Goal: Task Accomplishment & Management: Manage account settings

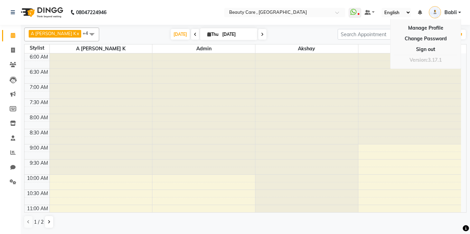
click at [322, 23] on nav "08047224946 Select Location × Beauty Care , [GEOGRAPHIC_DATA] WhatsApp Status ✕…" at bounding box center [235, 12] width 470 height 25
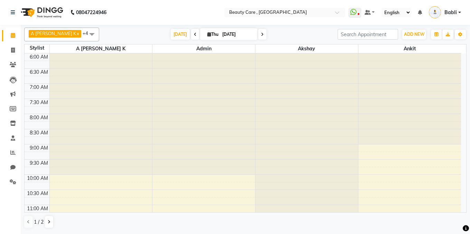
click at [460, 39] on div "Toggle Dropdown Calendar Settings Manage Tags Arrange Stylists Reset Stylists F…" at bounding box center [460, 34] width 12 height 11
click at [459, 36] on icon "button" at bounding box center [460, 34] width 4 height 4
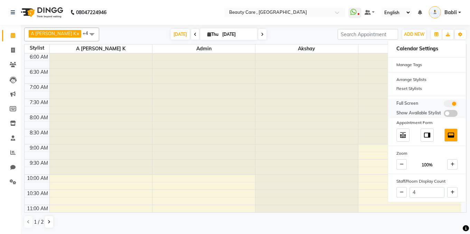
click at [448, 103] on span at bounding box center [450, 103] width 14 height 7
click at [443, 105] on input "checkbox" at bounding box center [443, 105] width 0 height 0
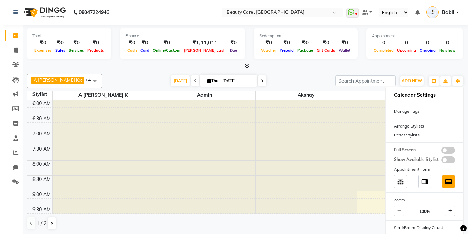
scroll to position [0, 35]
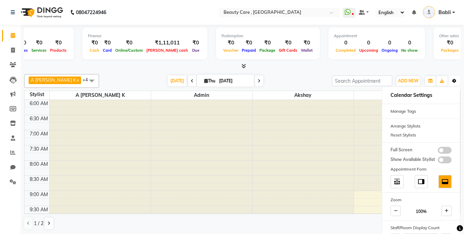
click at [455, 83] on button "Toggle Dropdown" at bounding box center [454, 81] width 11 height 10
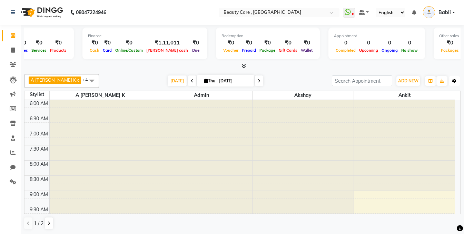
click at [455, 83] on button "Toggle Dropdown" at bounding box center [454, 81] width 11 height 10
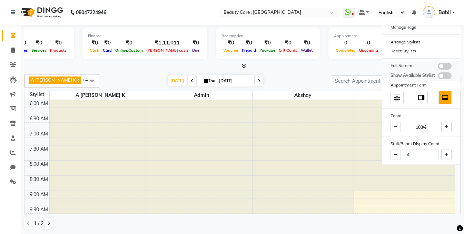
click at [448, 68] on span at bounding box center [445, 66] width 14 height 7
click at [438, 67] on input "checkbox" at bounding box center [438, 67] width 0 height 0
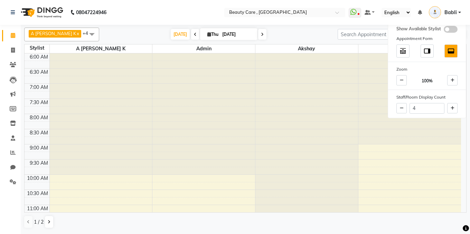
click at [289, 21] on nav "08047224946 Select Location × Beauty Care , [GEOGRAPHIC_DATA] WhatsApp Status ✕…" at bounding box center [235, 12] width 470 height 25
